Goal: Task Accomplishment & Management: Complete application form

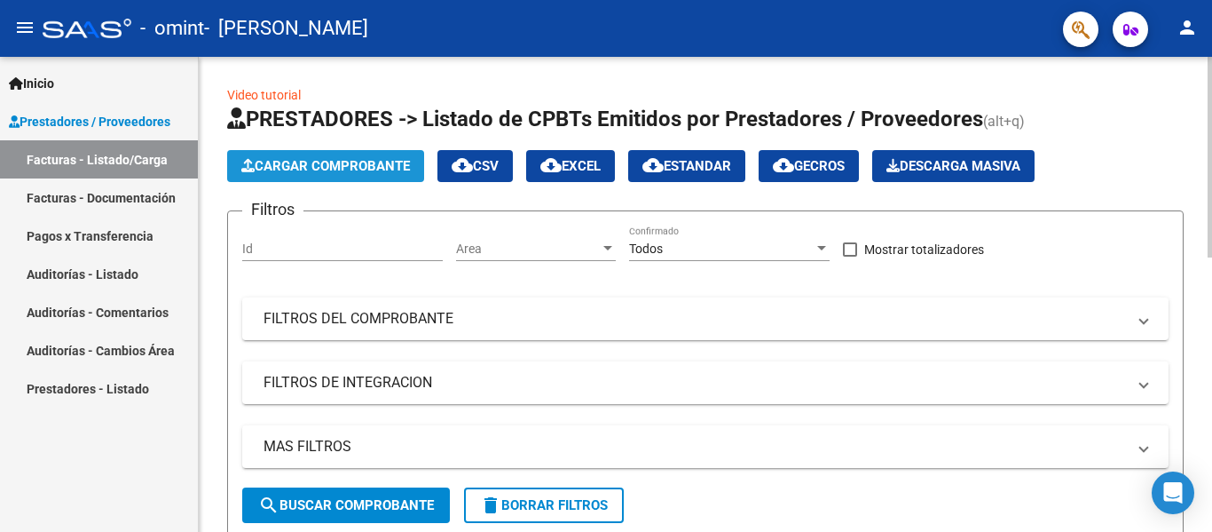
click at [319, 170] on span "Cargar Comprobante" at bounding box center [325, 166] width 169 height 16
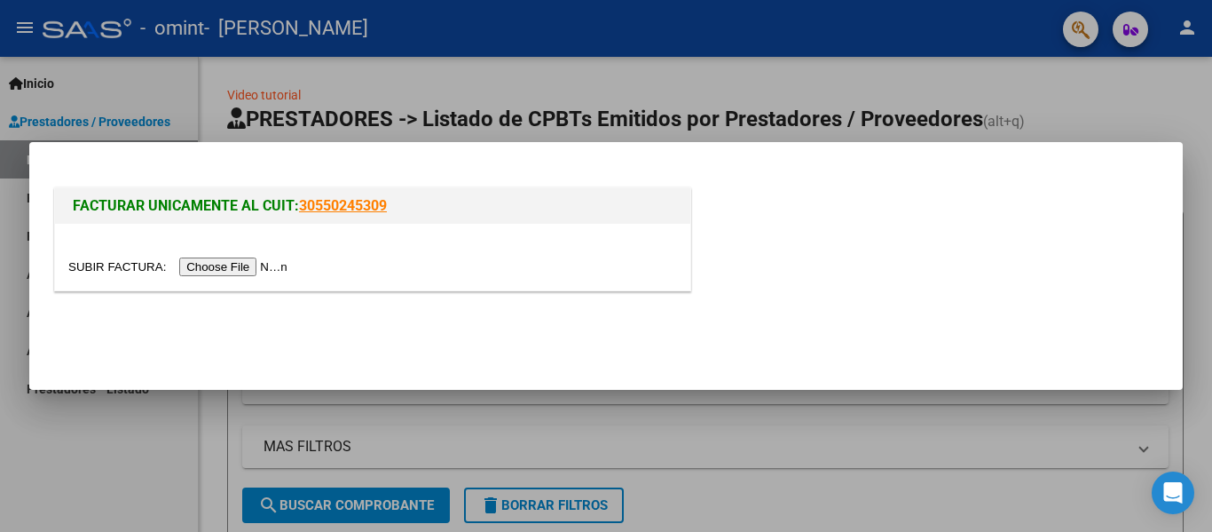
click at [230, 267] on input "file" at bounding box center [180, 266] width 225 height 19
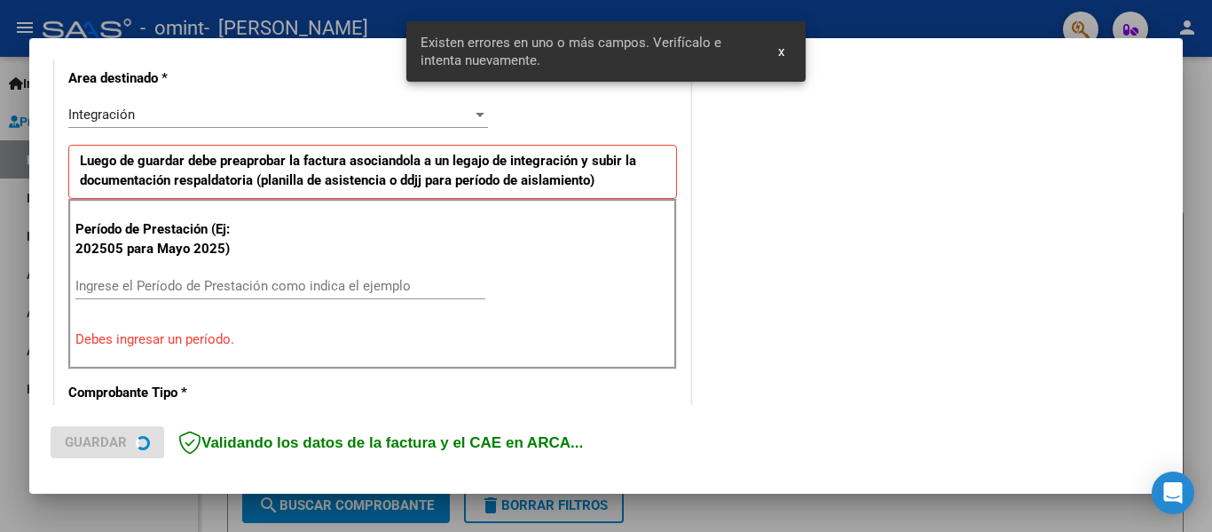
scroll to position [412, 0]
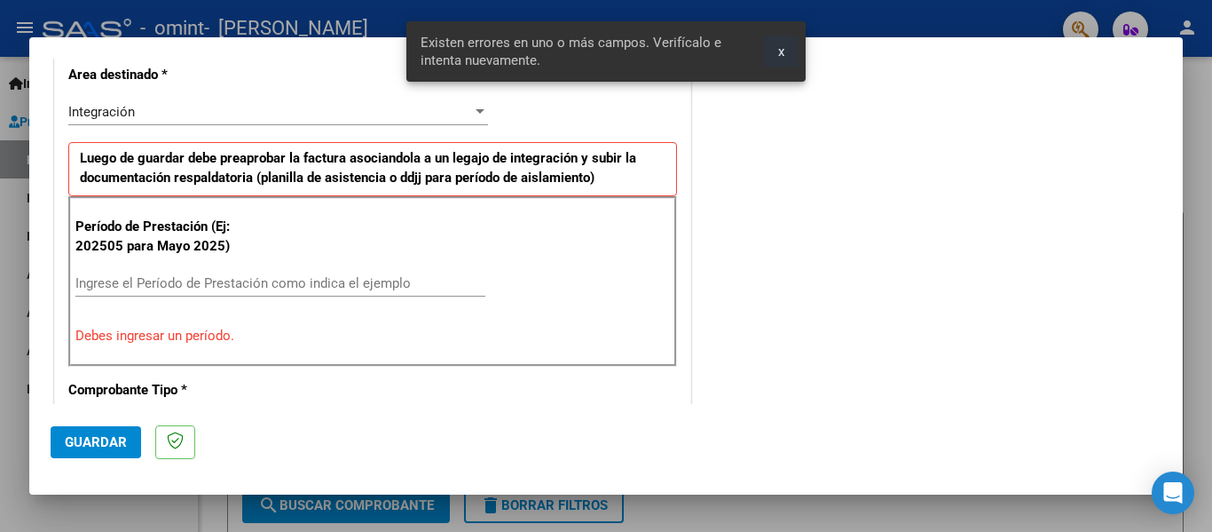
click at [781, 53] on span "x" at bounding box center [781, 51] width 6 height 16
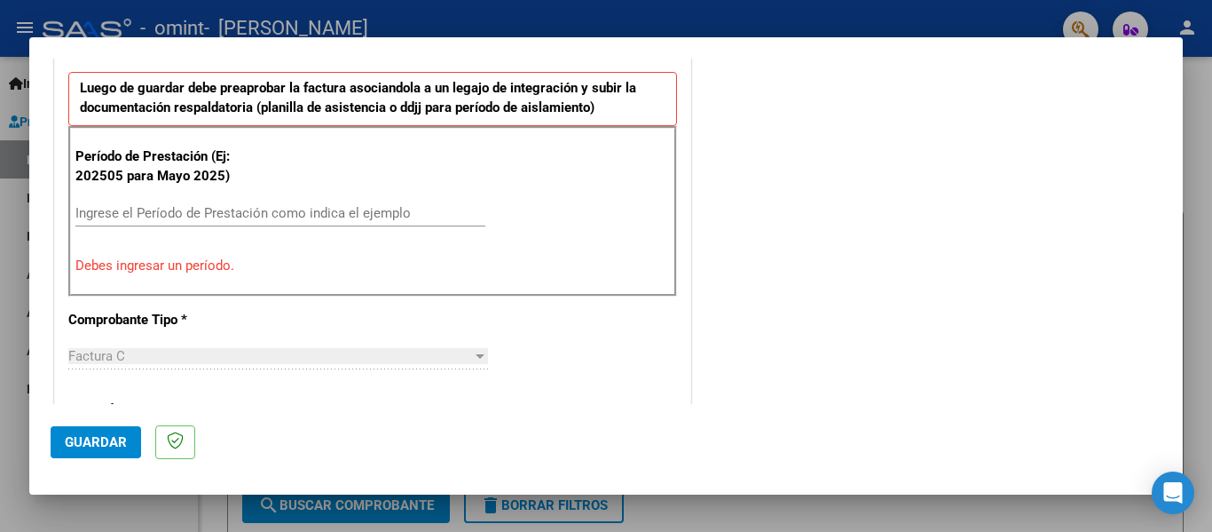
scroll to position [500, 0]
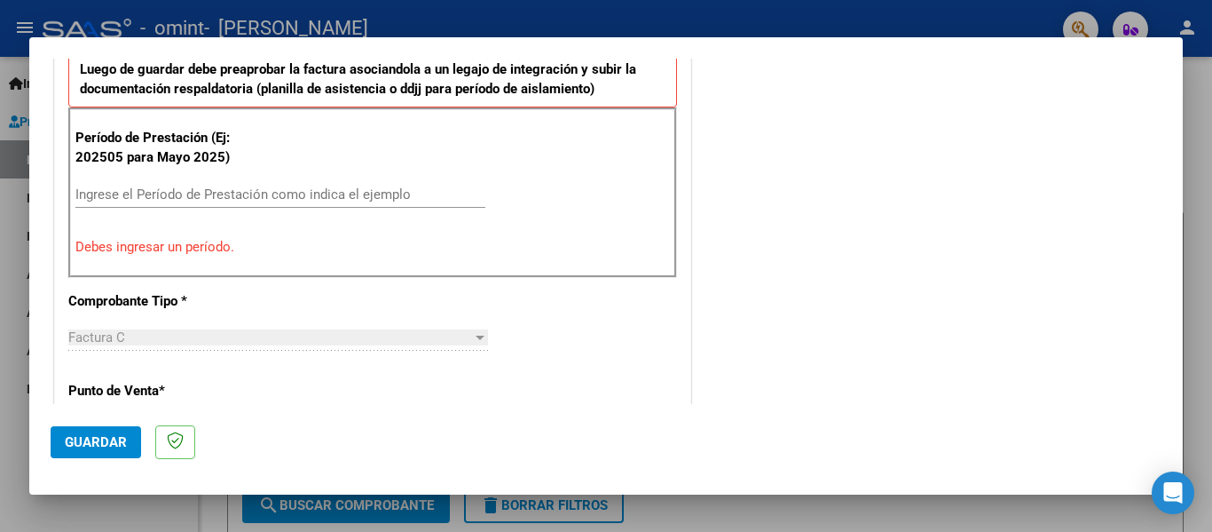
click at [175, 191] on input "Ingrese el Período de Prestación como indica el ejemplo" at bounding box center [280, 194] width 410 height 16
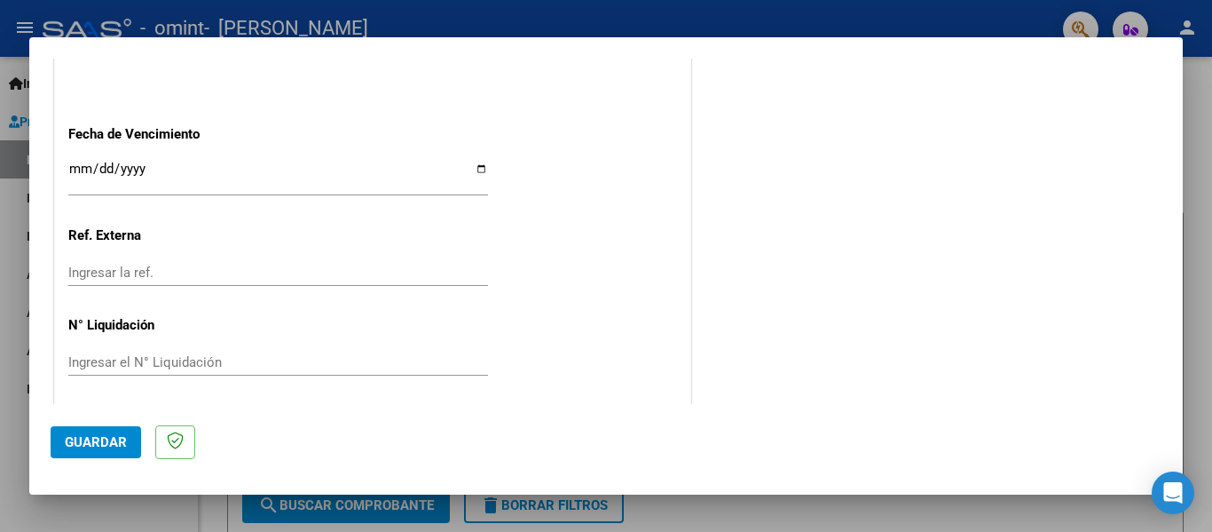
scroll to position [1217, 0]
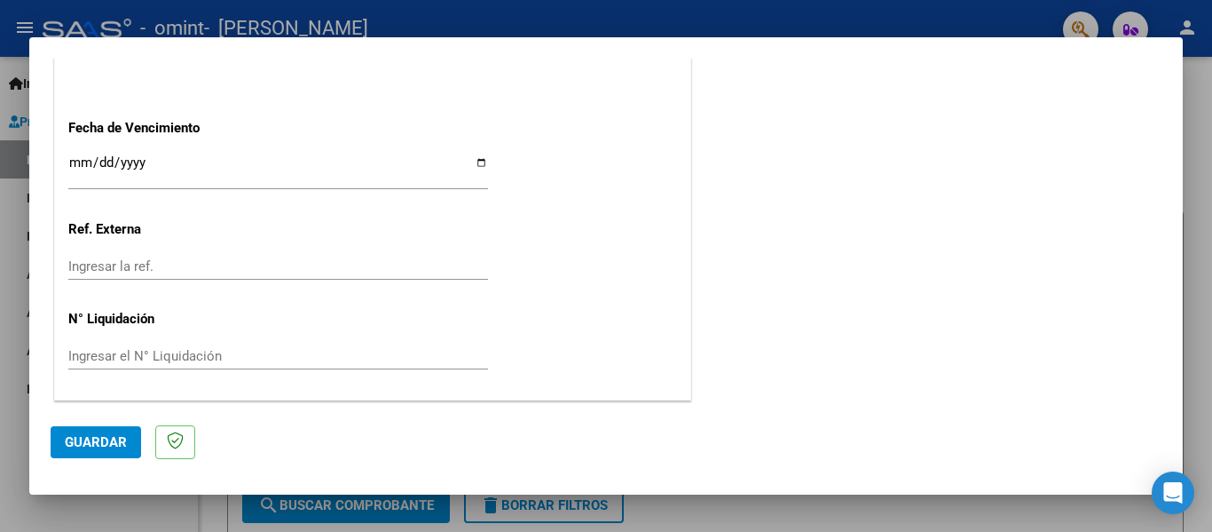
type input "202508"
click at [104, 441] on span "Guardar" at bounding box center [96, 442] width 62 height 16
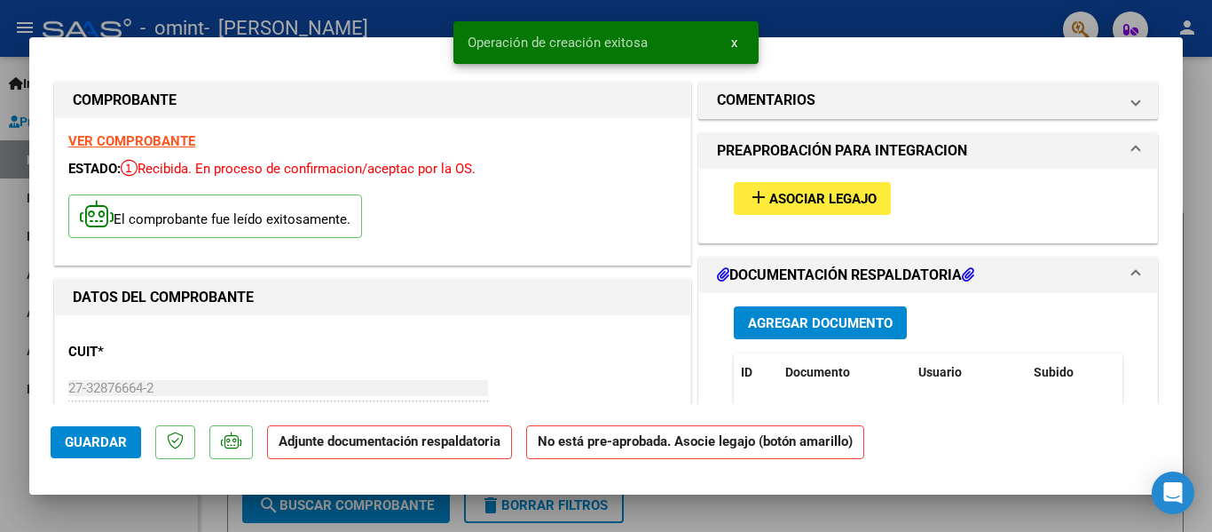
click at [803, 192] on span "Asociar Legajo" at bounding box center [822, 199] width 107 height 16
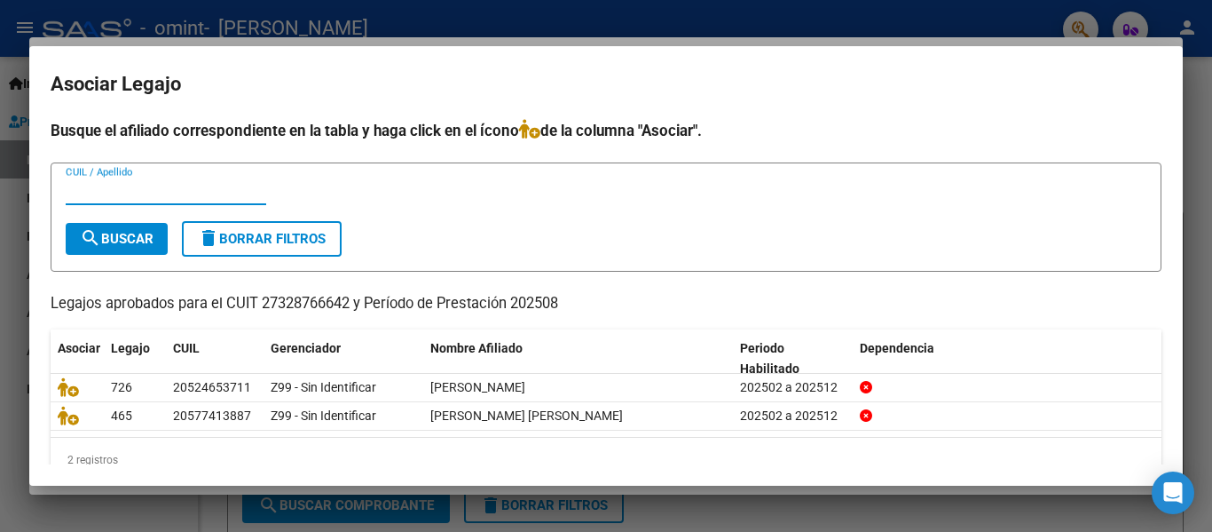
scroll to position [34, 0]
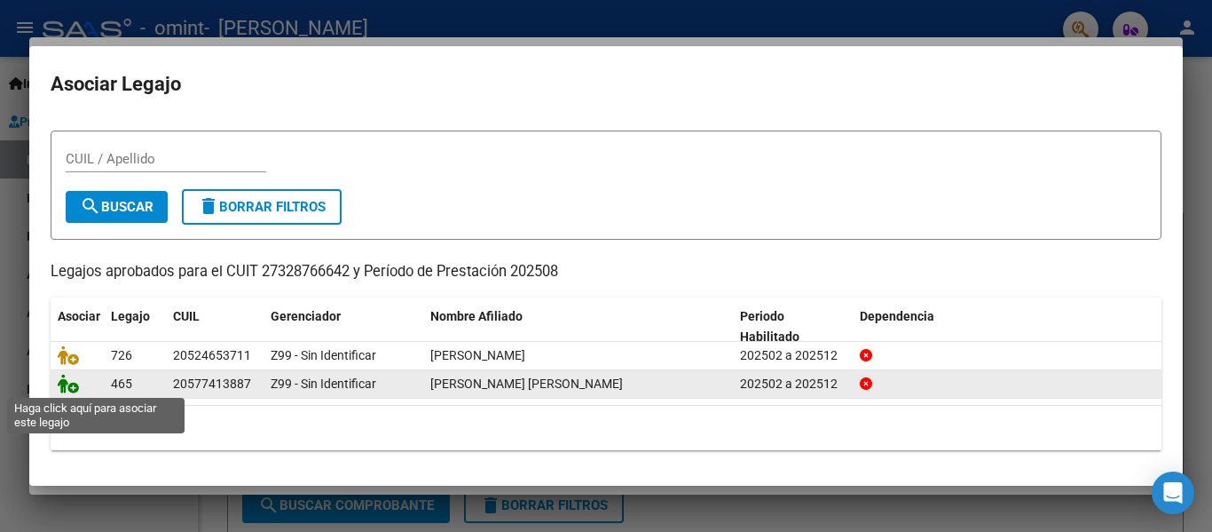
click at [70, 388] on icon at bounding box center [68, 384] width 21 height 20
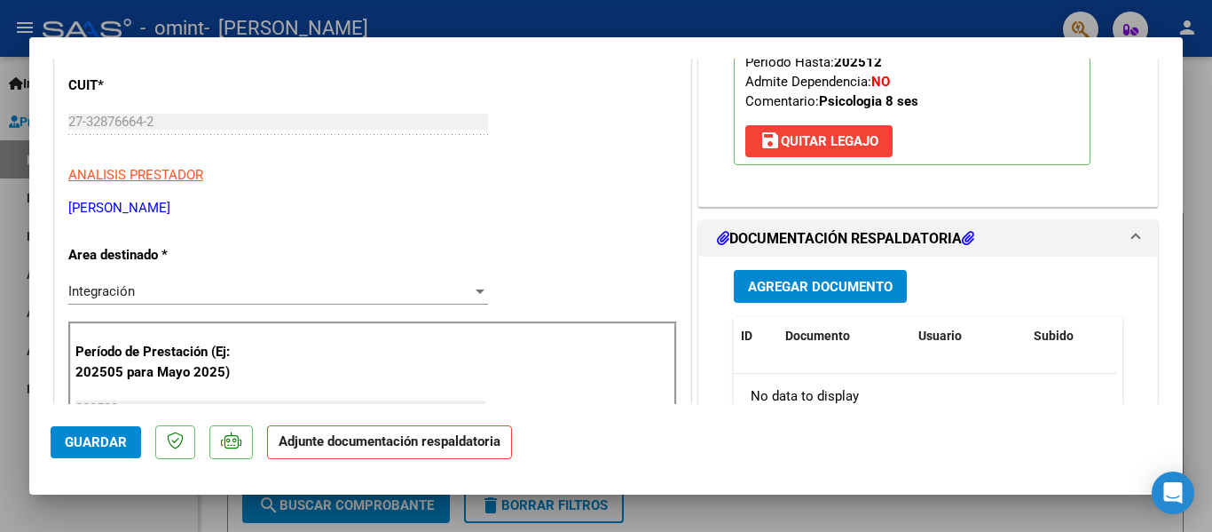
scroll to position [355, 0]
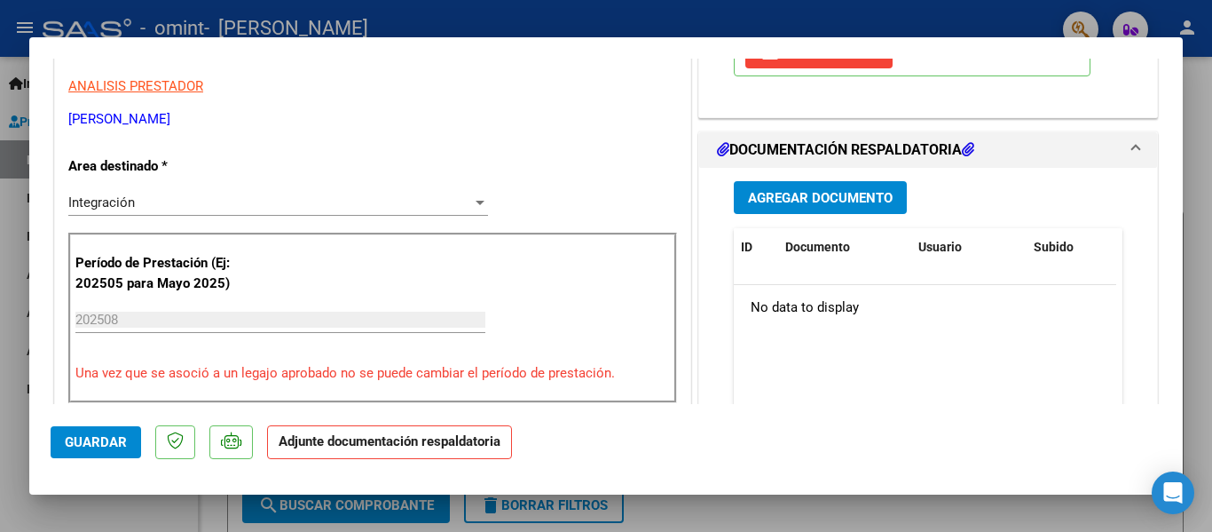
click at [829, 196] on span "Agregar Documento" at bounding box center [820, 198] width 145 height 16
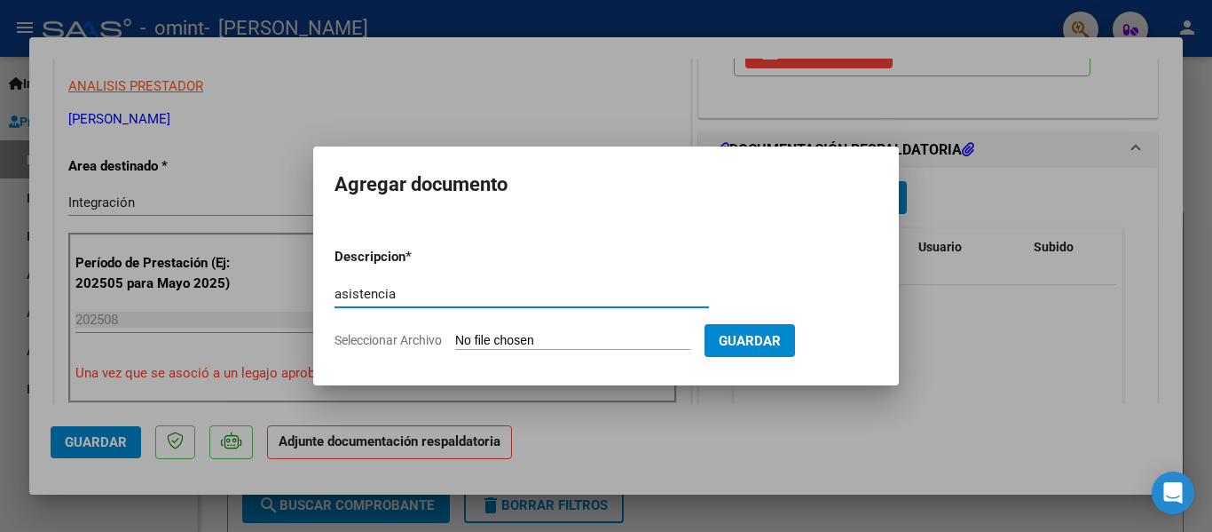
type input "asistencia"
click at [524, 335] on input "Seleccionar Archivo" at bounding box center [572, 341] width 235 height 17
type input "C:\fakepath\[PERSON_NAME].asistencia agosto..pdf"
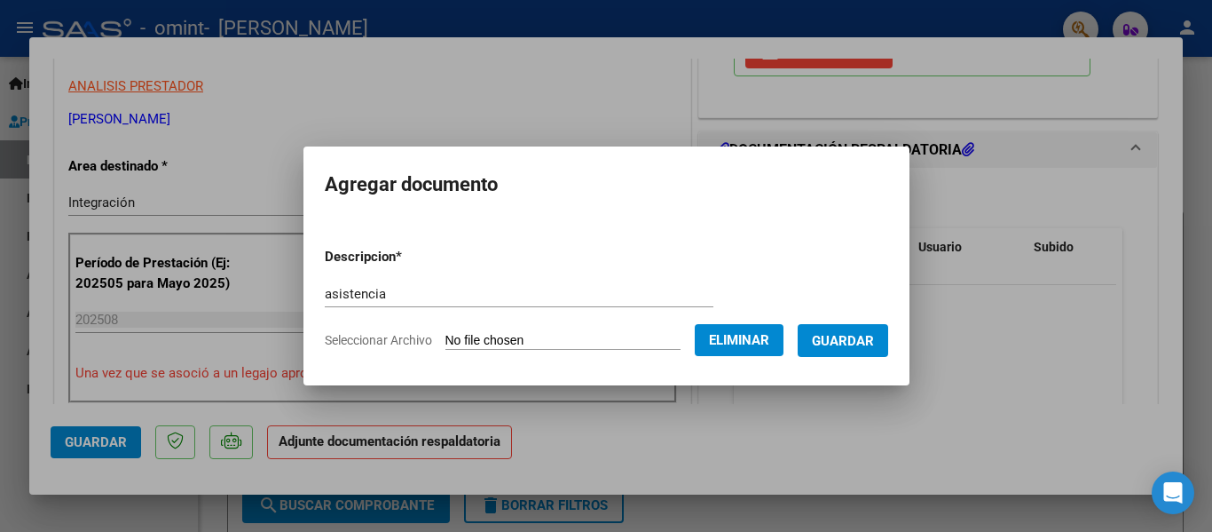
click at [863, 336] on span "Guardar" at bounding box center [843, 341] width 62 height 16
